Goal: Check status: Check status

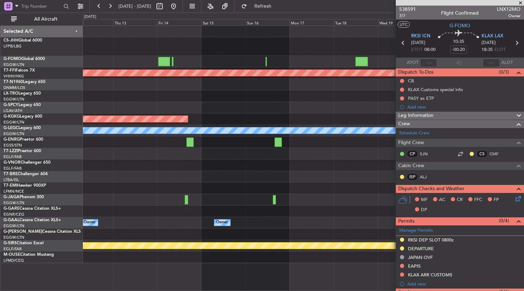
click at [215, 170] on div at bounding box center [303, 164] width 441 height 11
click at [179, 4] on button at bounding box center [173, 6] width 11 height 11
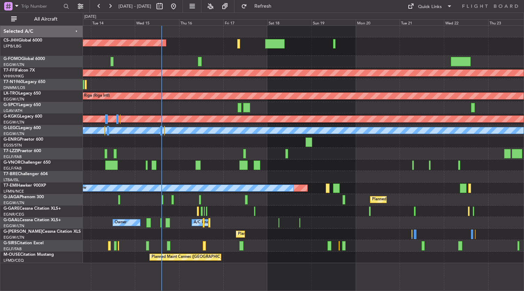
click at [299, 177] on div at bounding box center [303, 176] width 441 height 11
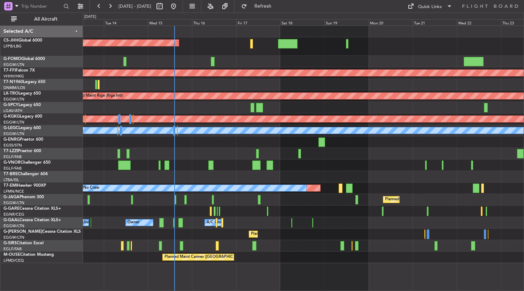
click at [268, 260] on div "Planned Maint Cannes ([GEOGRAPHIC_DATA])" at bounding box center [303, 256] width 441 height 11
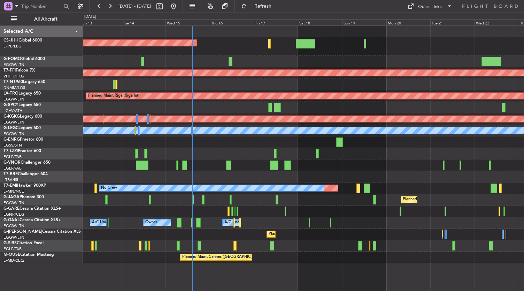
click at [309, 268] on div "Planned Maint [GEOGRAPHIC_DATA] ([GEOGRAPHIC_DATA]) Planned Maint Geneva ([GEOG…" at bounding box center [303, 157] width 441 height 265
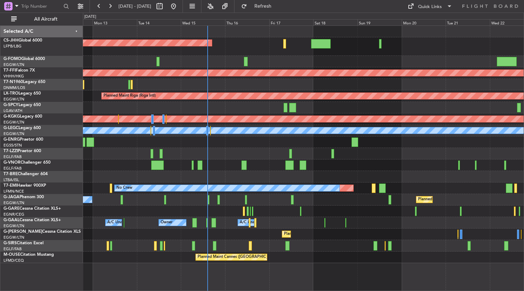
click at [219, 237] on div "Planned Maint [GEOGRAPHIC_DATA] ([GEOGRAPHIC_DATA]) Unplanned Maint [GEOGRAPHIC…" at bounding box center [303, 233] width 441 height 11
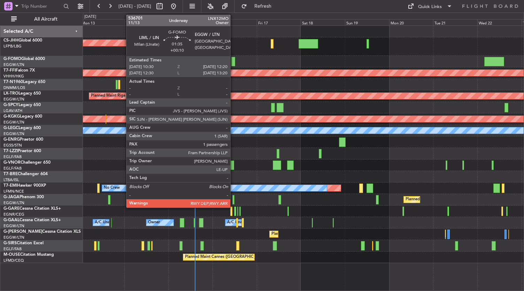
click at [234, 62] on div at bounding box center [232, 61] width 3 height 9
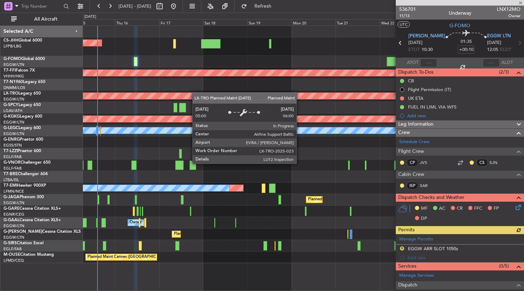
click at [197, 93] on div "Planned Maint [GEOGRAPHIC_DATA] ([GEOGRAPHIC_DATA]) Planned Maint Geneva ([GEOG…" at bounding box center [303, 144] width 441 height 237
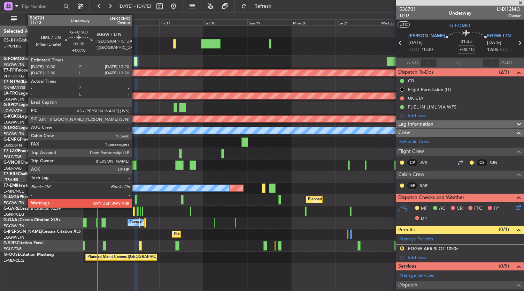
click at [135, 63] on div at bounding box center [135, 61] width 3 height 9
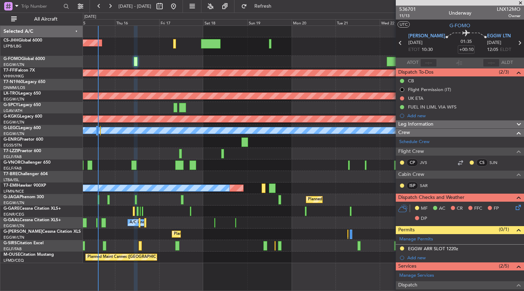
click at [223, 55] on div "Planned Maint [GEOGRAPHIC_DATA] ([GEOGRAPHIC_DATA]) Planned Maint Geneva ([GEOG…" at bounding box center [303, 144] width 441 height 237
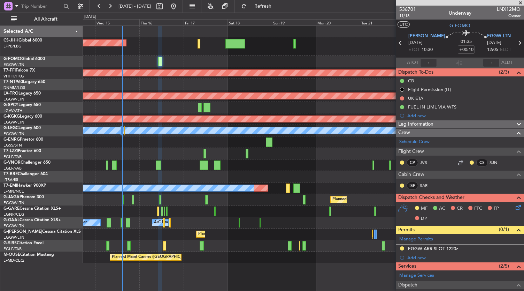
click at [267, 205] on div at bounding box center [303, 210] width 441 height 11
click at [247, 246] on div at bounding box center [303, 245] width 441 height 11
click at [218, 267] on div "Planned Maint [GEOGRAPHIC_DATA] ([GEOGRAPHIC_DATA]) Planned Maint Geneva ([GEOG…" at bounding box center [303, 157] width 441 height 265
click at [232, 270] on div "Planned Maint [GEOGRAPHIC_DATA] ([GEOGRAPHIC_DATA]) Planned Maint Geneva ([GEOG…" at bounding box center [303, 157] width 441 height 265
click at [236, 272] on div "Planned Maint [GEOGRAPHIC_DATA] ([GEOGRAPHIC_DATA]) Planned Maint Geneva ([GEOG…" at bounding box center [303, 157] width 441 height 265
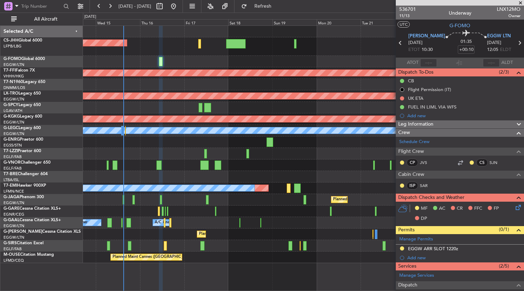
click at [235, 257] on div "Planned Maint Cannes ([GEOGRAPHIC_DATA])" at bounding box center [303, 256] width 441 height 11
click at [276, 250] on div at bounding box center [303, 245] width 441 height 11
click at [256, 265] on div "Planned Maint [GEOGRAPHIC_DATA] ([GEOGRAPHIC_DATA]) Planned Maint Geneva ([GEOG…" at bounding box center [303, 157] width 441 height 265
click at [320, 156] on div "A/C Unavailable [GEOGRAPHIC_DATA] ([GEOGRAPHIC_DATA])" at bounding box center [303, 153] width 441 height 11
